Goal: Task Accomplishment & Management: Manage account settings

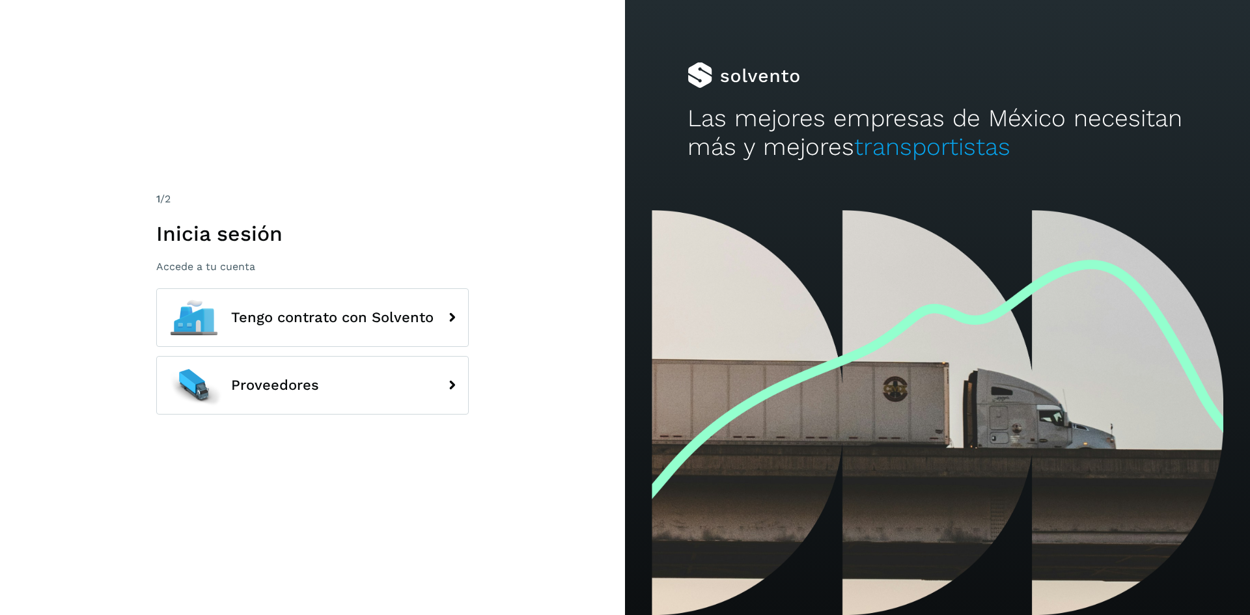
click at [221, 271] on p "Accede a tu cuenta" at bounding box center [312, 266] width 313 height 12
click at [241, 243] on h1 "Inicia sesión" at bounding box center [312, 233] width 313 height 25
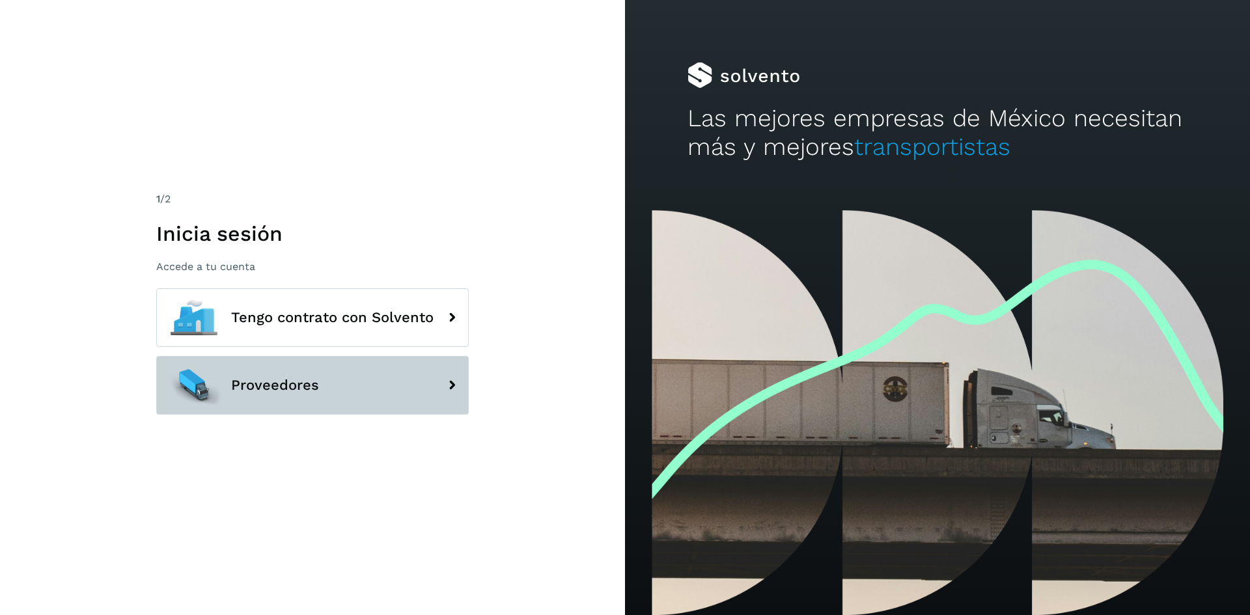
click at [308, 378] on span "Proveedores" at bounding box center [275, 386] width 88 height 16
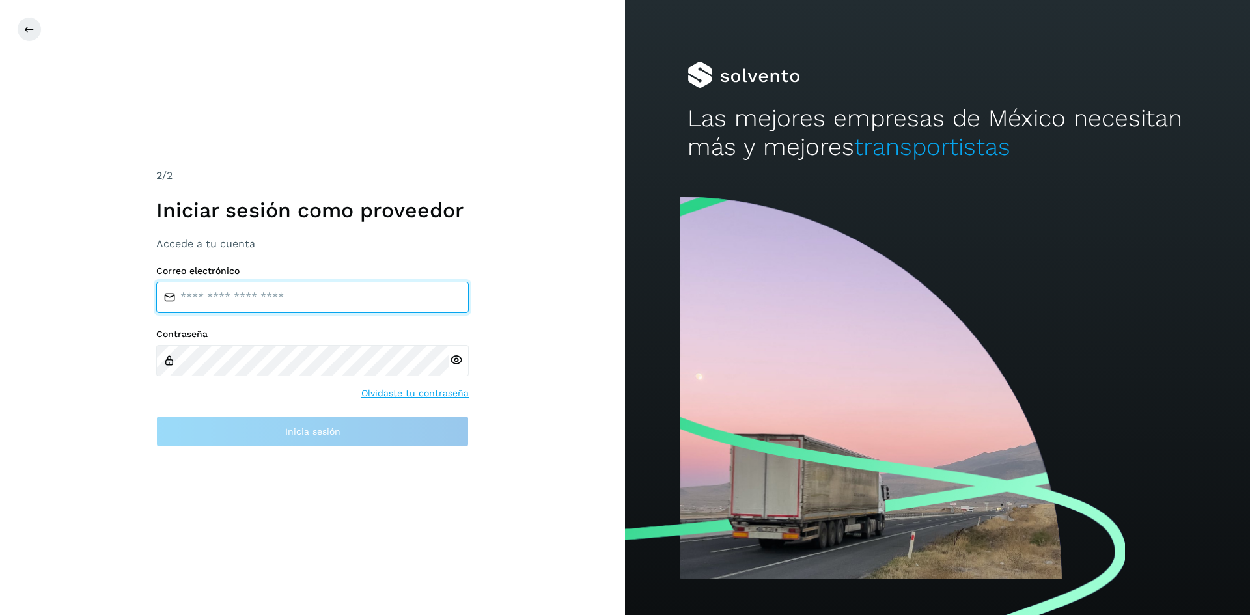
type input "**********"
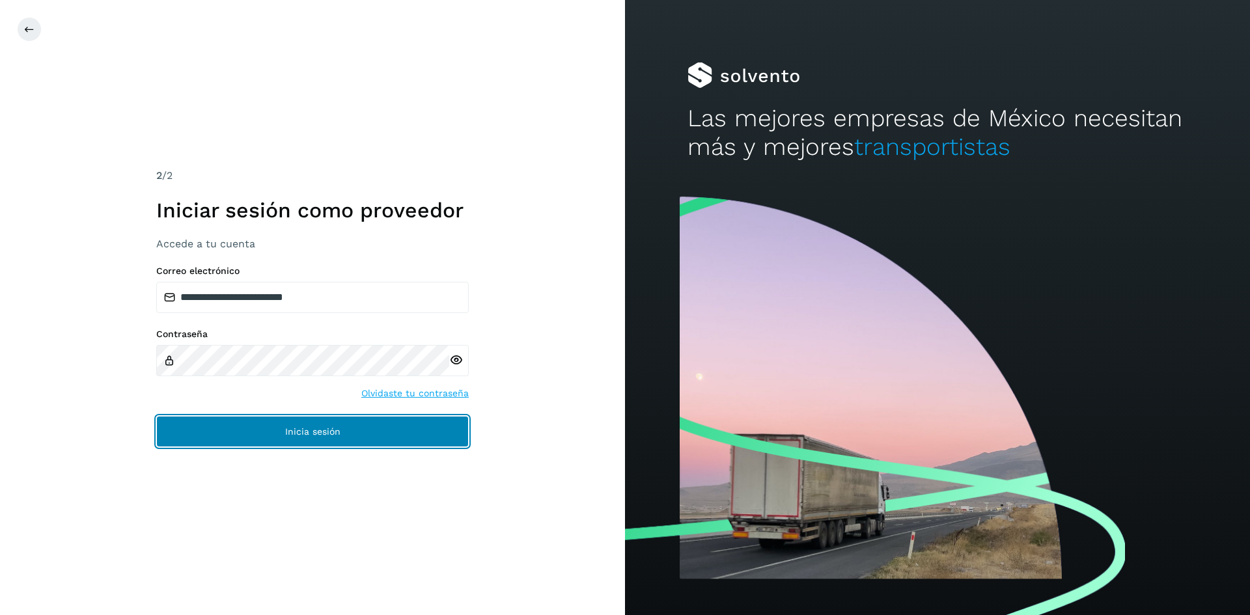
click at [302, 428] on span "Inicia sesión" at bounding box center [312, 431] width 55 height 9
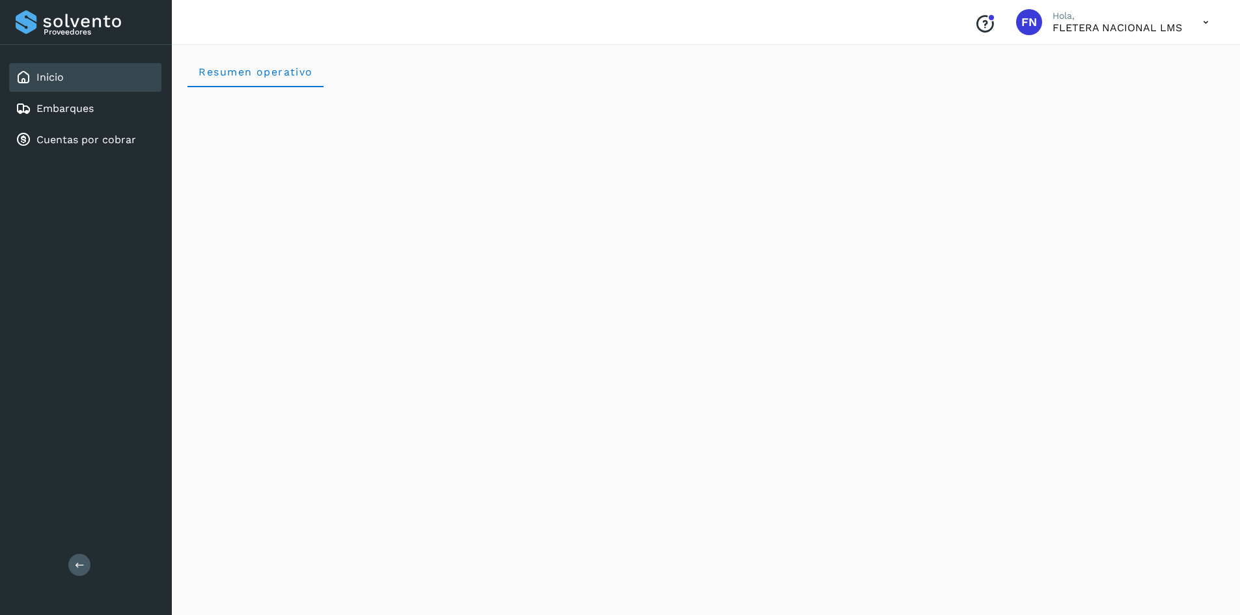
drag, startPoint x: 1186, startPoint y: 35, endPoint x: 1194, endPoint y: 30, distance: 9.6
click at [1190, 33] on div "Conoce nuestros beneficios FN Hola, FLETERA NACIONAL LMS" at bounding box center [1091, 22] width 255 height 30
click at [1198, 27] on icon at bounding box center [1206, 22] width 27 height 27
click at [1203, 26] on div at bounding box center [620, 307] width 1240 height 615
click at [52, 139] on link "Cuentas por cobrar" at bounding box center [86, 139] width 100 height 12
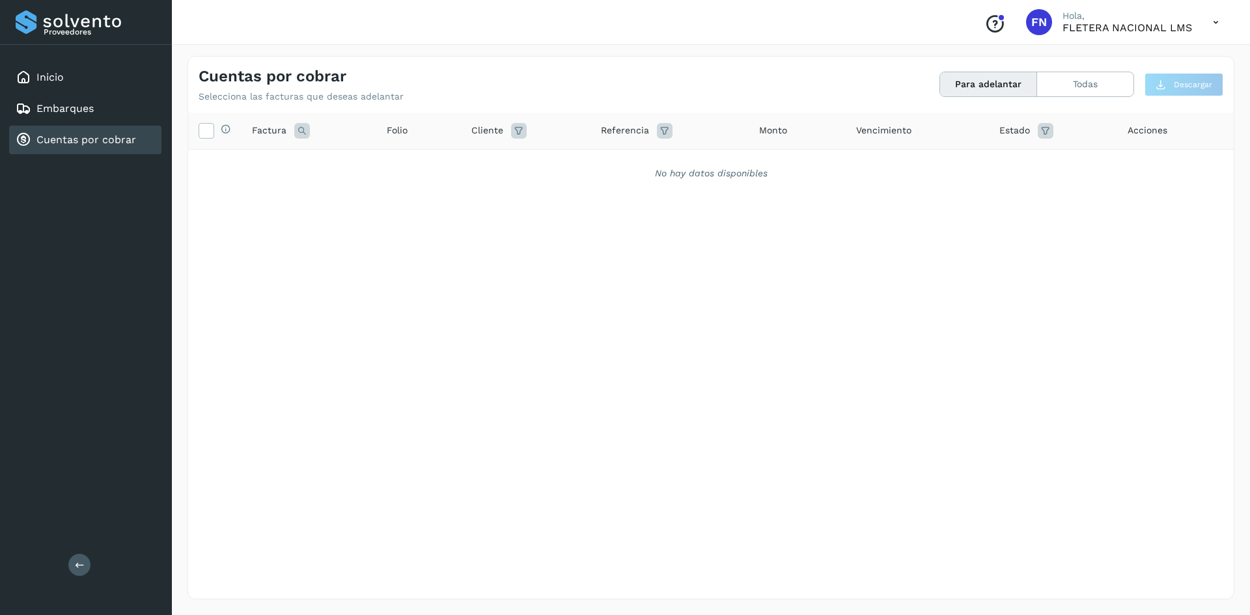
click at [984, 90] on button "Para adelantar" at bounding box center [988, 84] width 97 height 24
click at [983, 90] on button "Para adelantar" at bounding box center [988, 84] width 97 height 24
click at [985, 89] on button "Para adelantar" at bounding box center [988, 84] width 97 height 24
click at [1065, 83] on button "Todas" at bounding box center [1085, 84] width 96 height 24
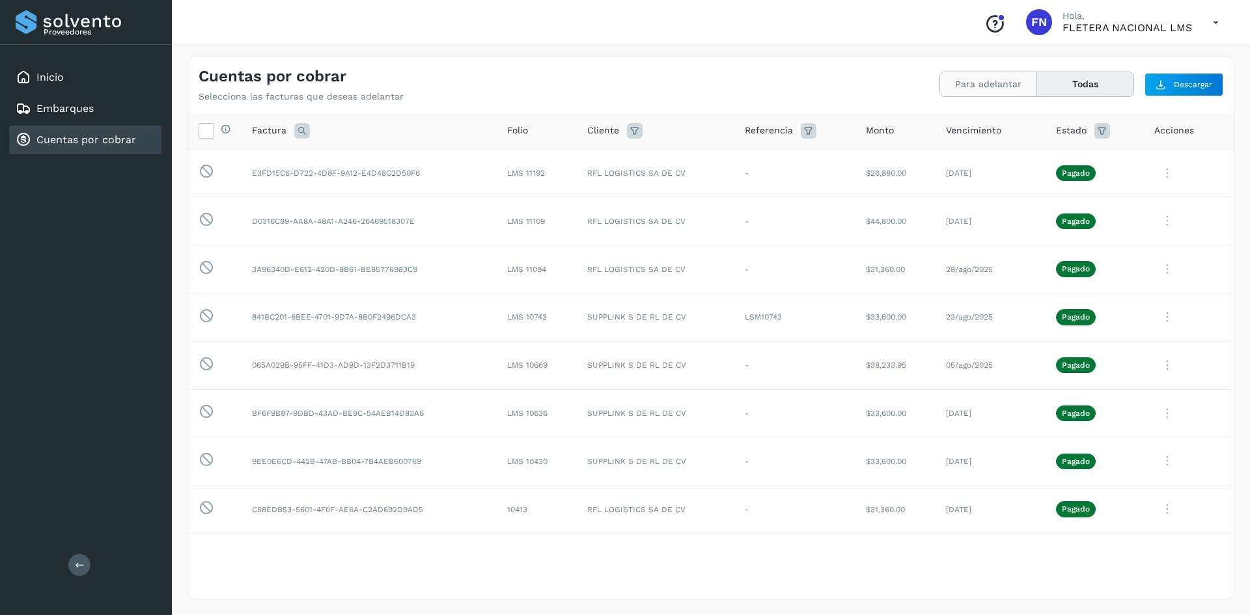
click at [1001, 94] on button "Para adelantar" at bounding box center [988, 84] width 97 height 24
